Goal: Transaction & Acquisition: Purchase product/service

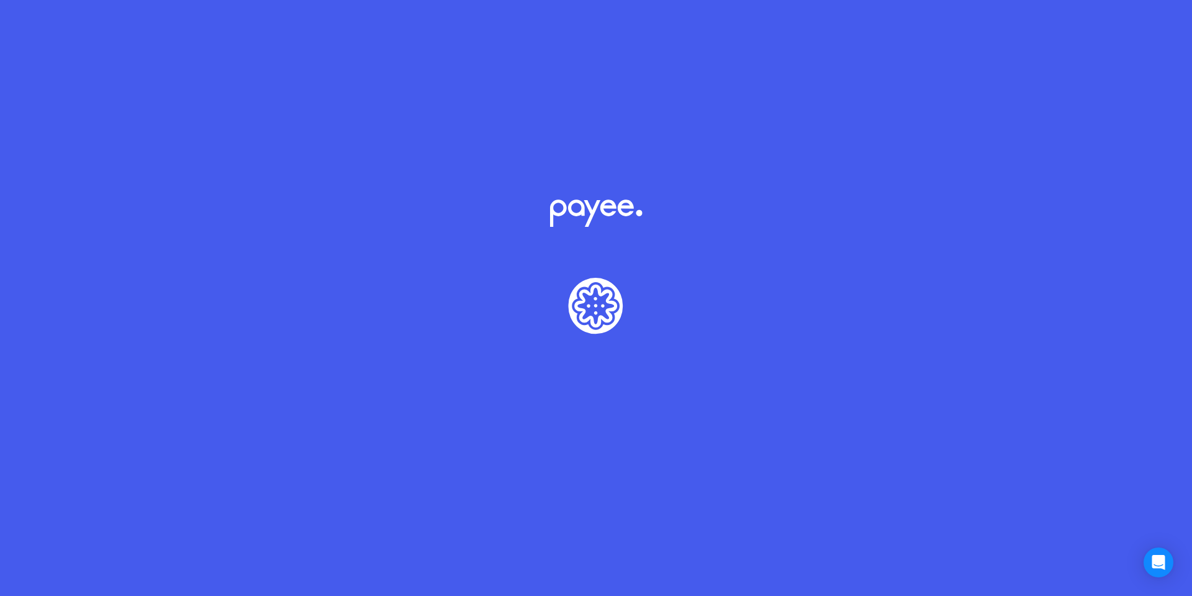
click at [637, 311] on icon "Lottie animation" at bounding box center [596, 307] width 1192 height 199
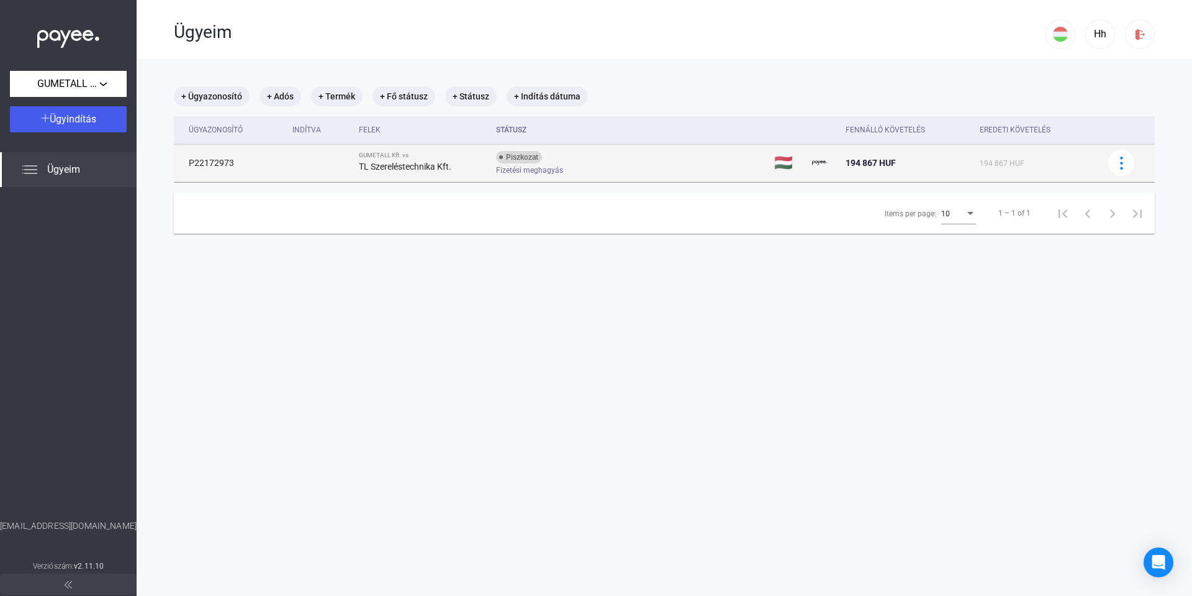
click at [381, 160] on div "TL Szereléstechnika Kft." at bounding box center [422, 166] width 127 height 15
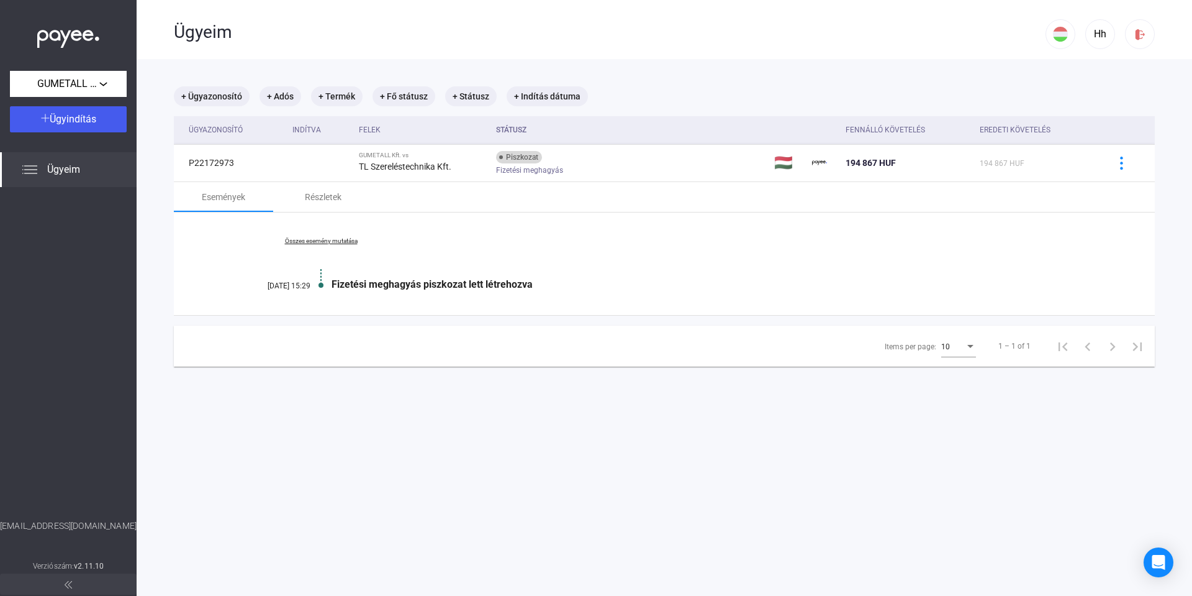
click at [425, 284] on div "Fizetési meghagyás piszkozat lett létrehozva" at bounding box center [712, 284] width 761 height 12
click at [322, 199] on div "Részletek" at bounding box center [323, 196] width 37 height 15
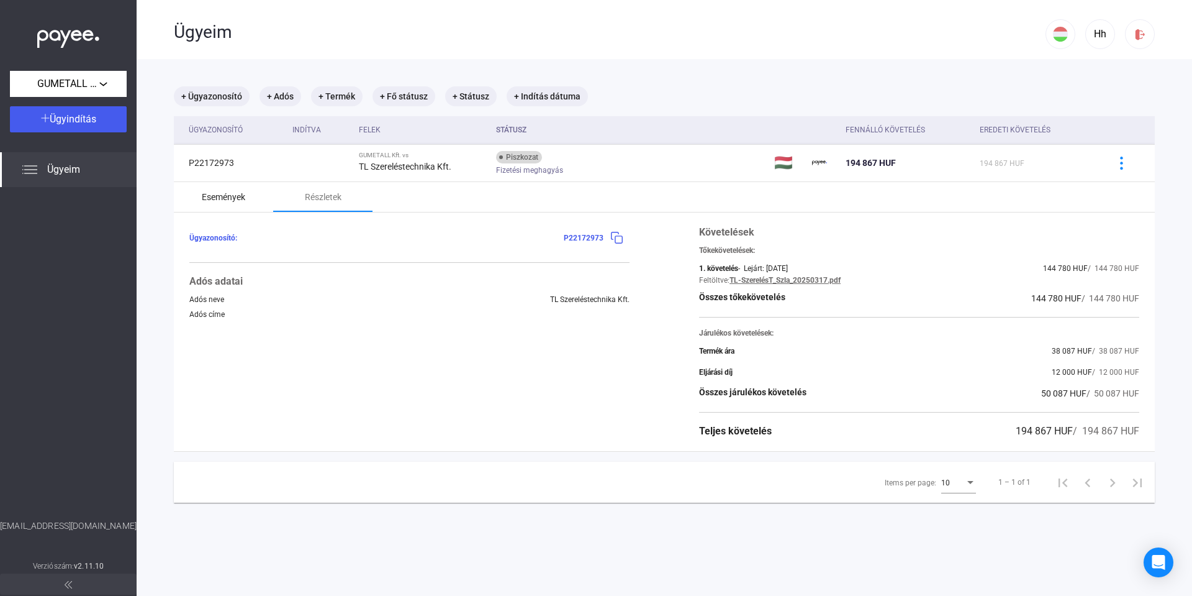
click at [210, 196] on div "Események" at bounding box center [223, 196] width 43 height 15
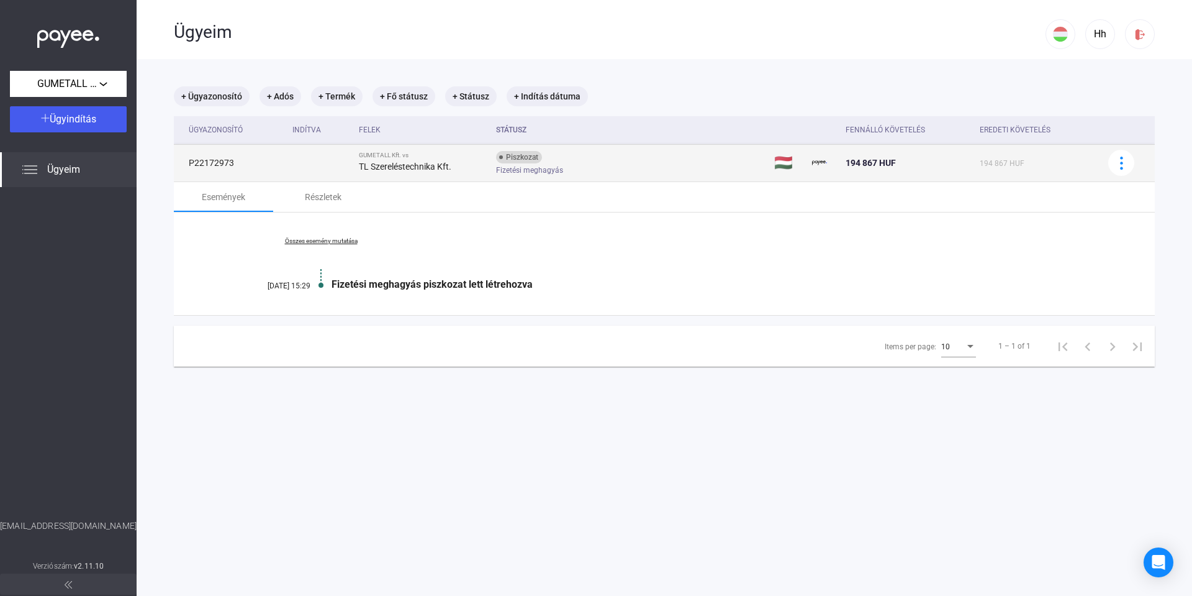
click at [404, 158] on div "GUMETALL Kft. vs" at bounding box center [422, 155] width 127 height 7
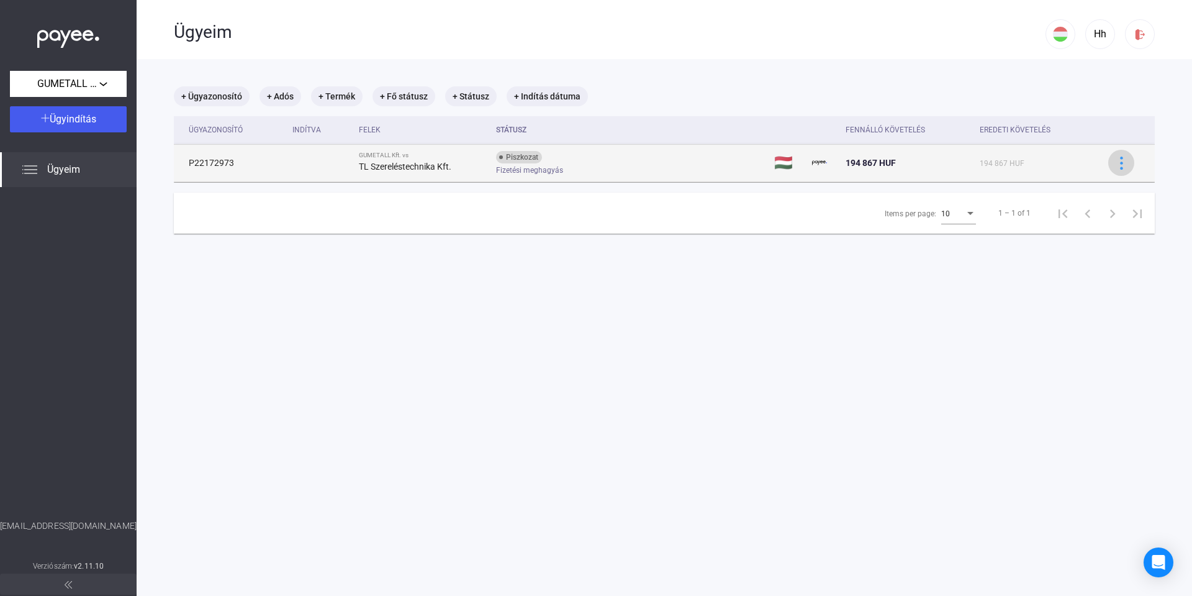
click at [1115, 165] on img at bounding box center [1121, 162] width 13 height 13
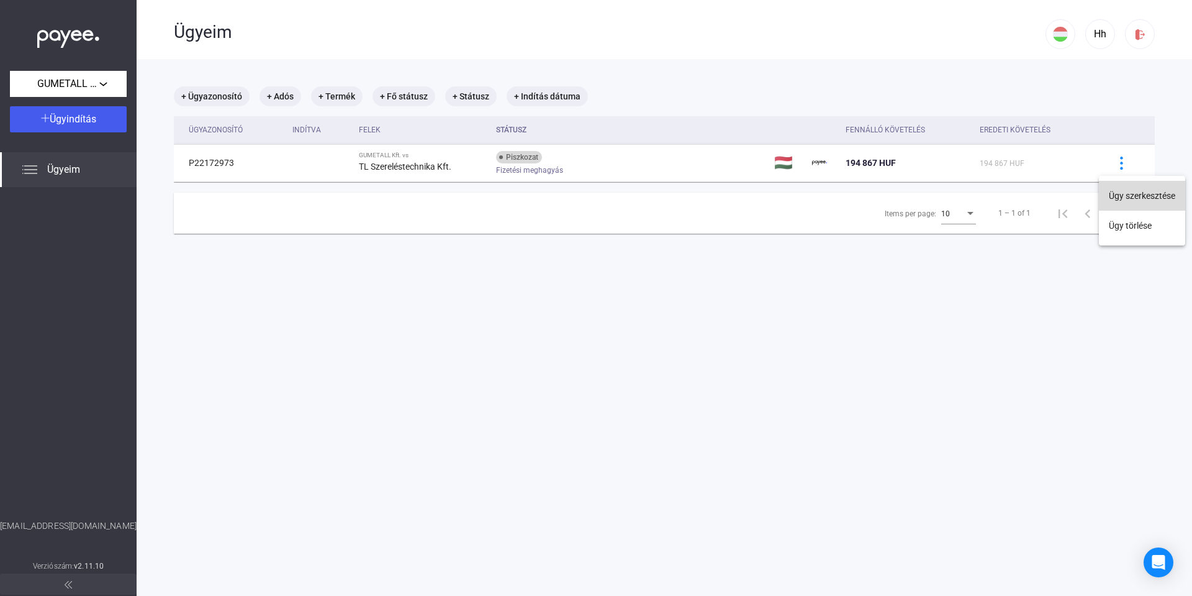
click at [1115, 196] on button "Ügy szerkesztése" at bounding box center [1142, 196] width 86 height 30
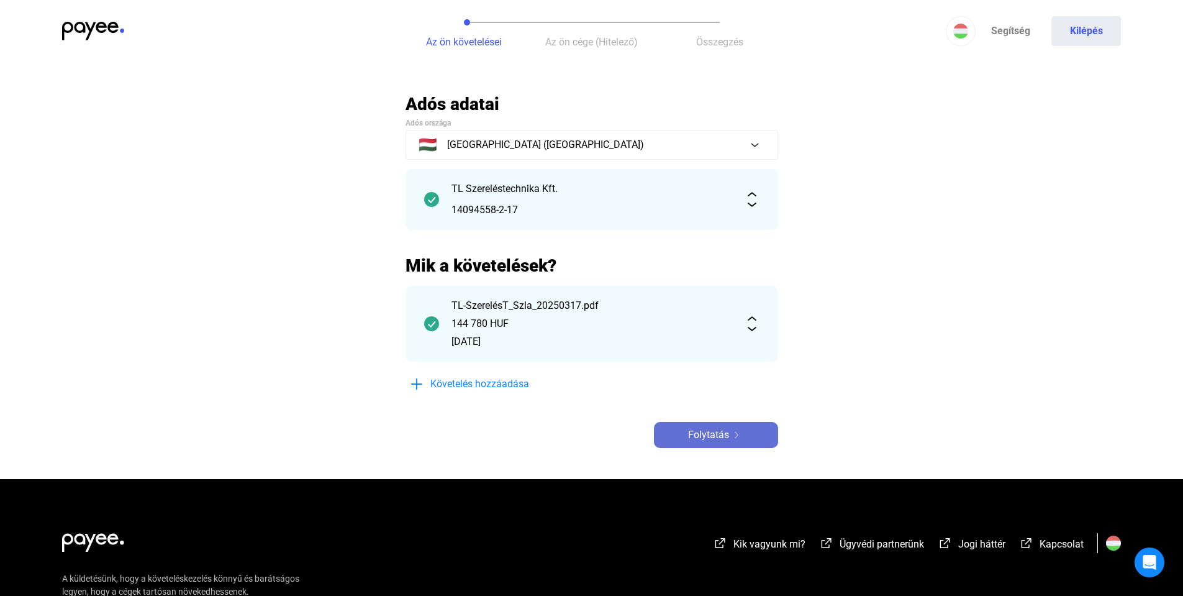
click at [744, 438] on div "Folytatás" at bounding box center [716, 434] width 117 height 15
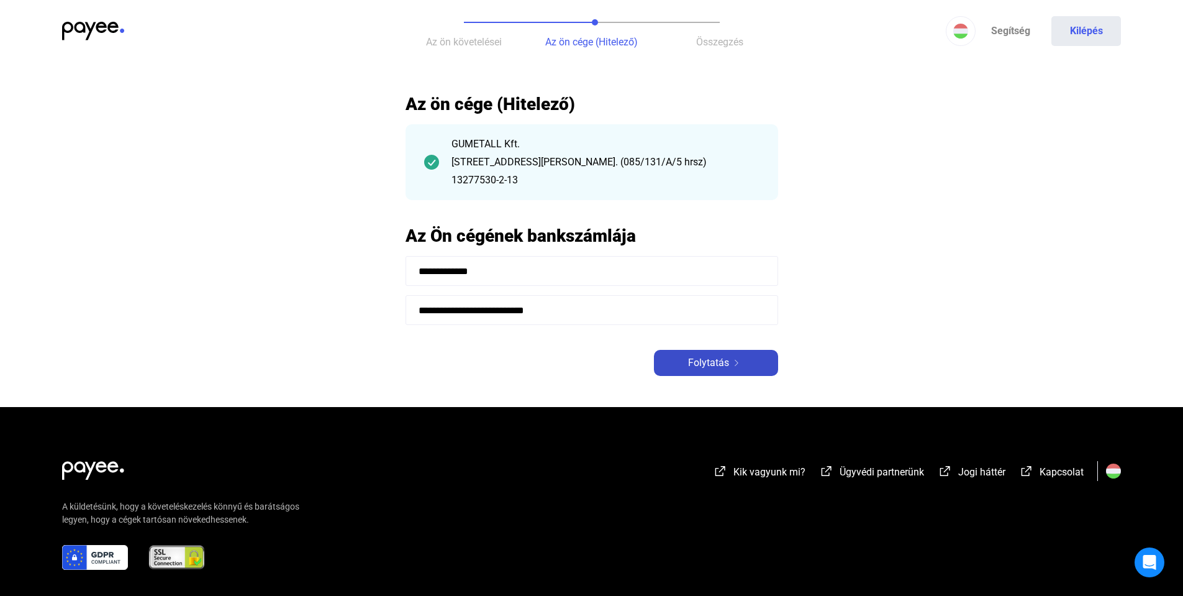
click at [715, 355] on button "Folytatás" at bounding box center [716, 363] width 124 height 26
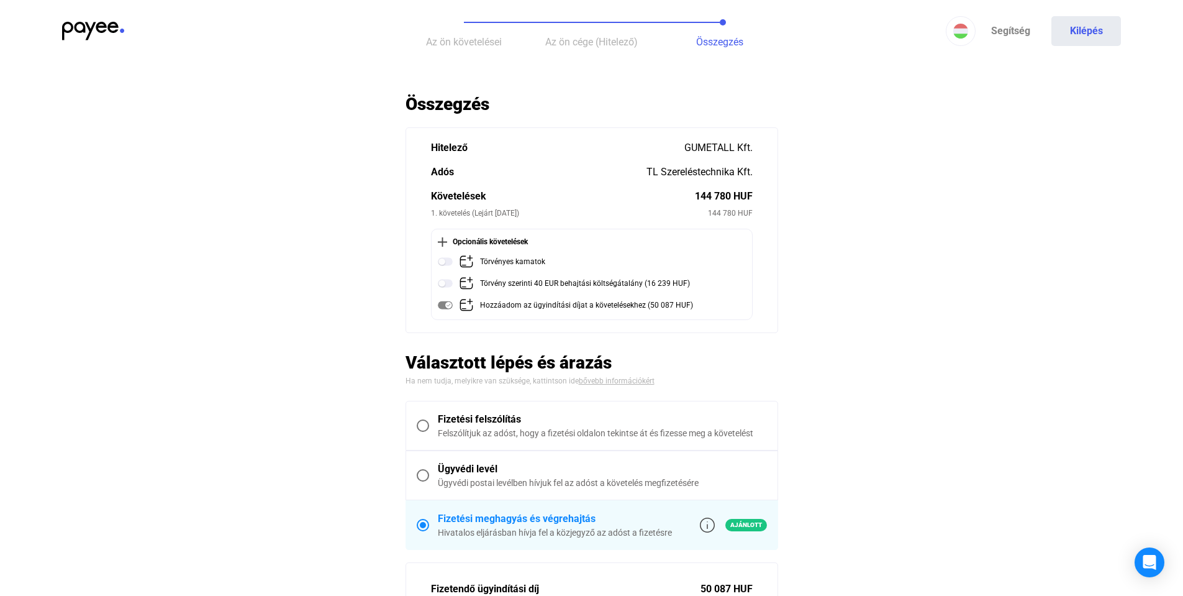
click at [415, 425] on label "Fizetési felszólítás Felszólítjuk az adóst, hogy a fizetési oldalon tekintse át…" at bounding box center [591, 425] width 371 height 48
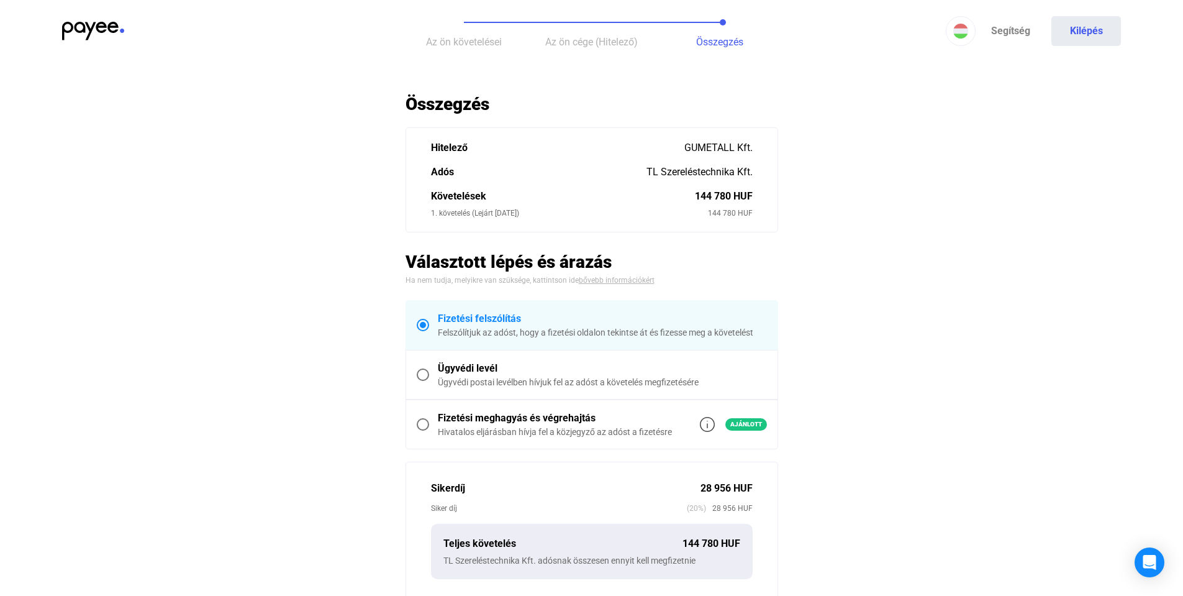
scroll to position [62, 0]
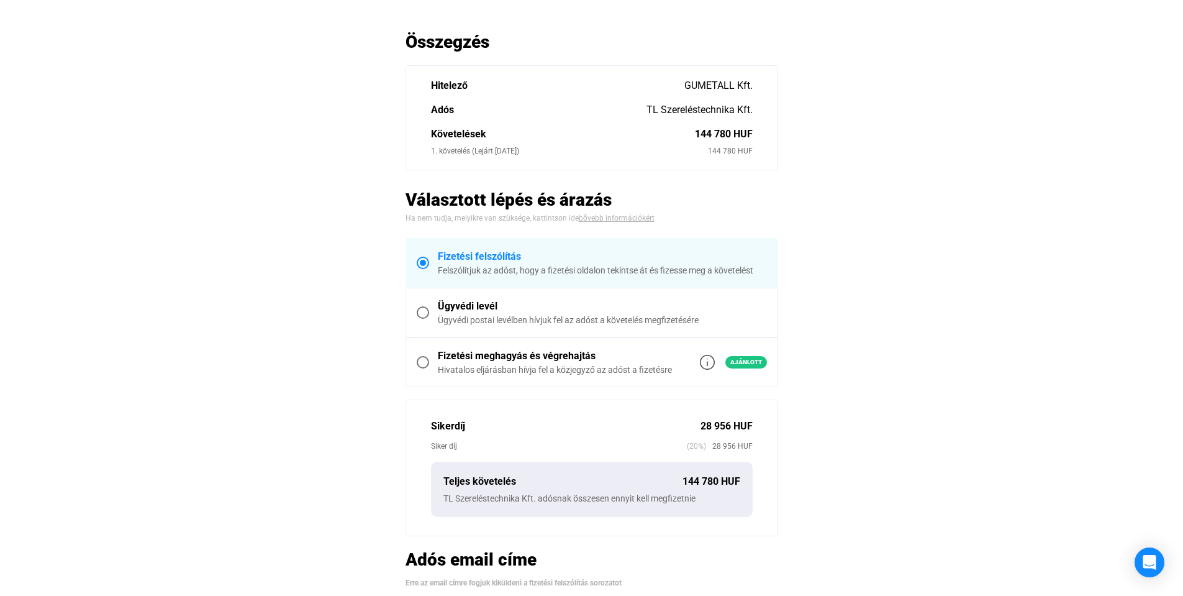
click at [497, 315] on div "Ügyvédi postai levélben hívjuk fel az adóst a követelés megfizetésére" at bounding box center [602, 320] width 329 height 12
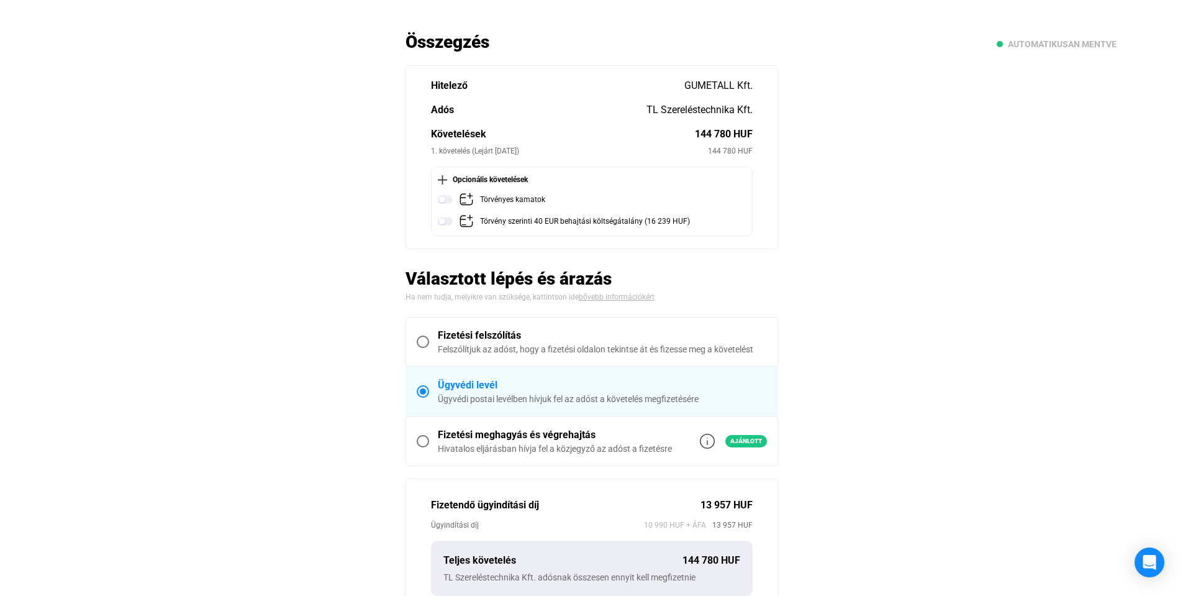
scroll to position [186, 0]
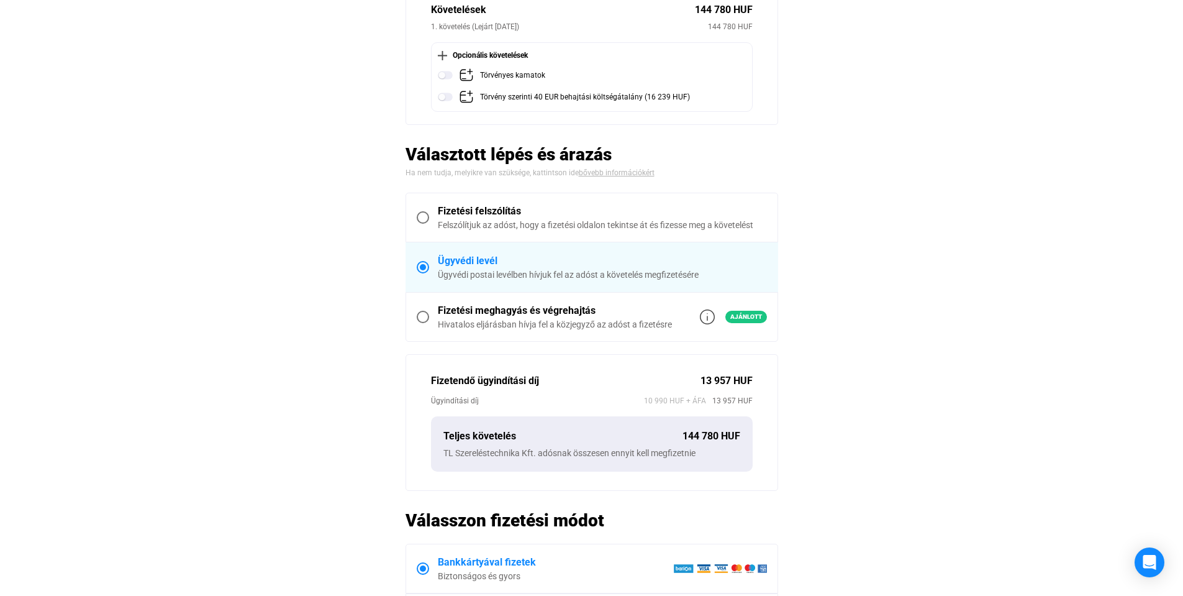
click at [422, 215] on span at bounding box center [423, 217] width 12 height 12
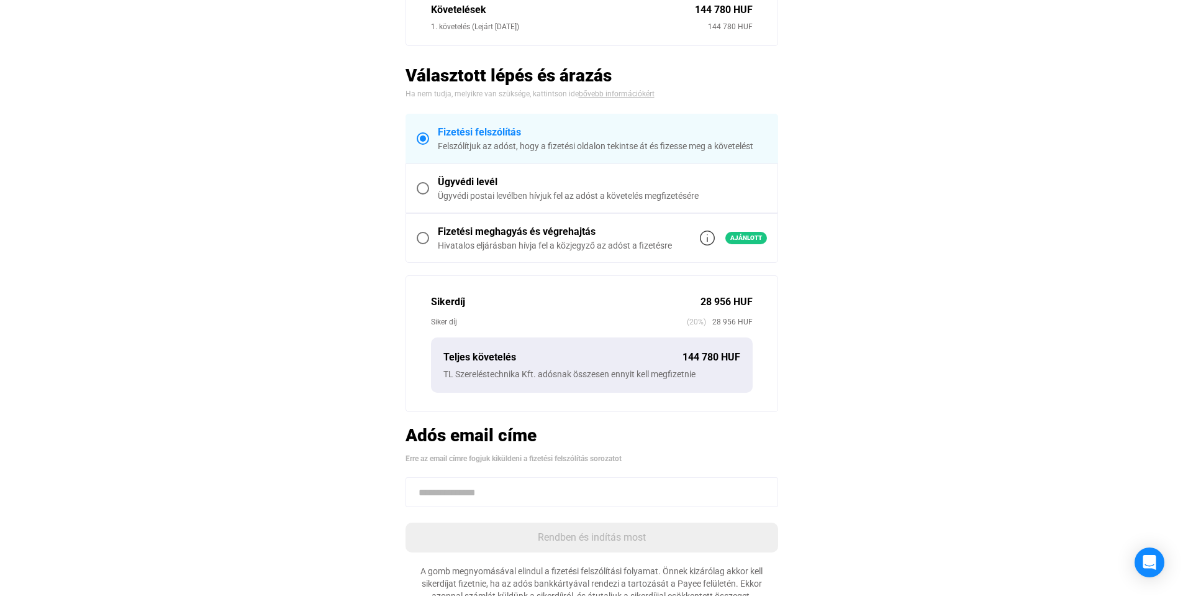
click at [422, 238] on span at bounding box center [422, 238] width 0 height 0
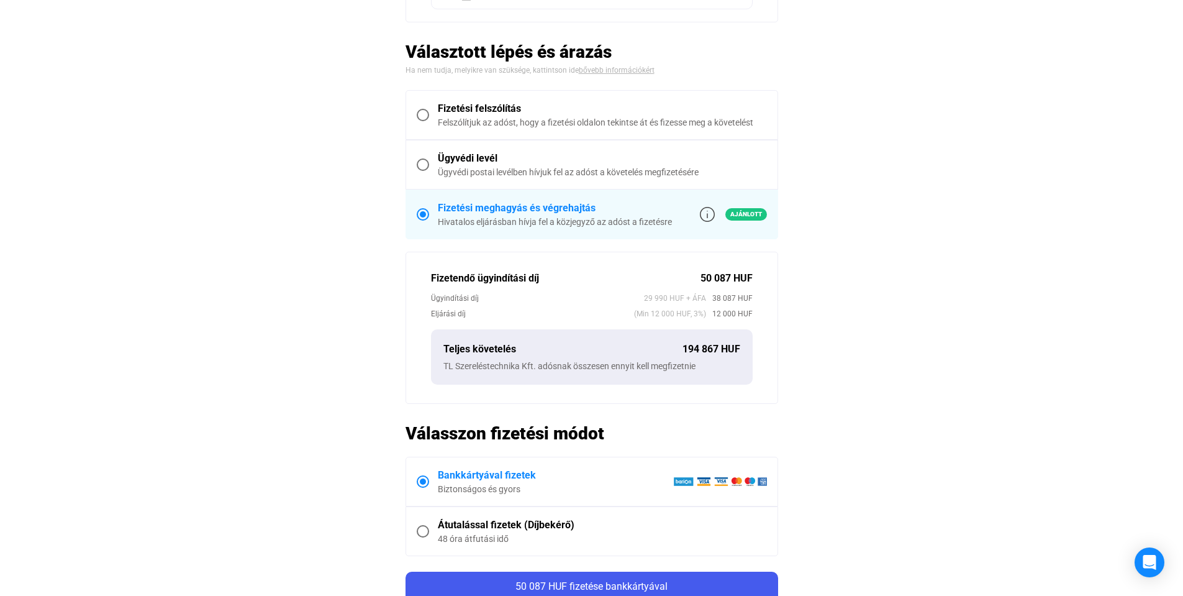
scroll to position [497, 0]
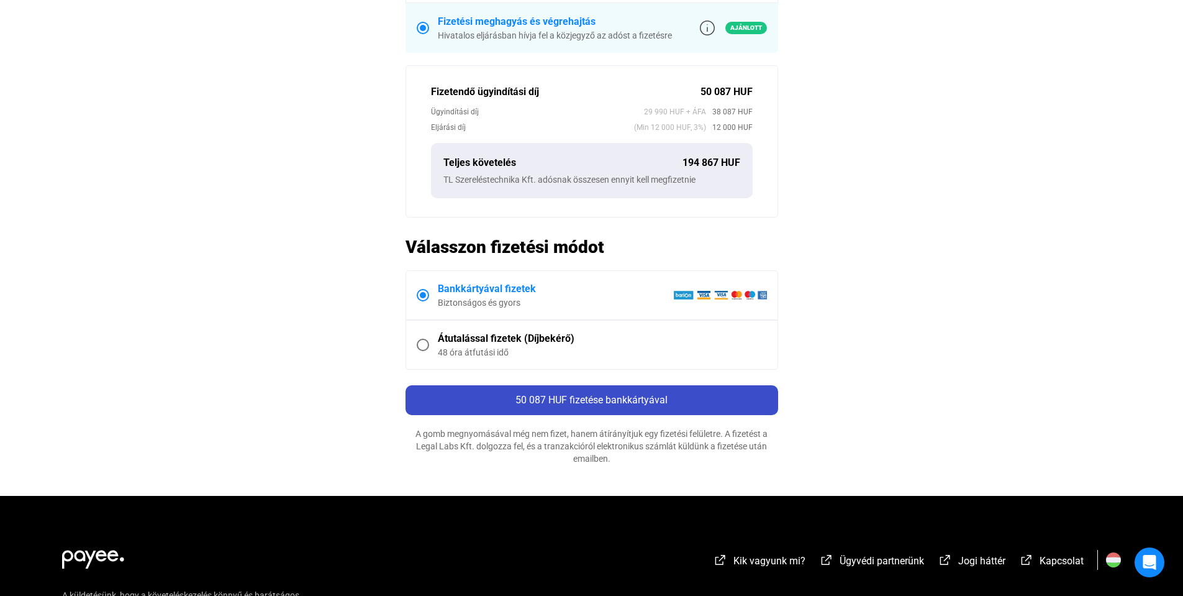
click at [591, 398] on span "50 087 HUF fizetése bankkártyával" at bounding box center [591, 400] width 152 height 12
